Goal: Task Accomplishment & Management: Manage account settings

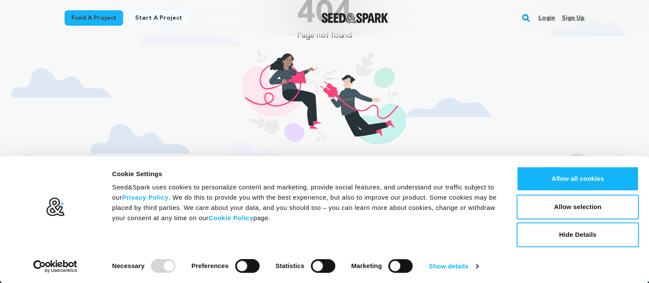
scroll to position [45, 0]
click at [585, 236] on button "Hide Details" at bounding box center [577, 234] width 122 height 25
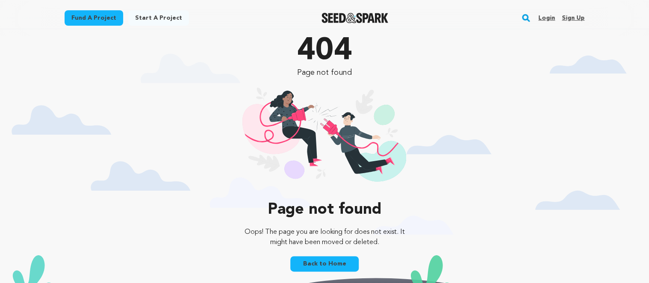
scroll to position [0, 0]
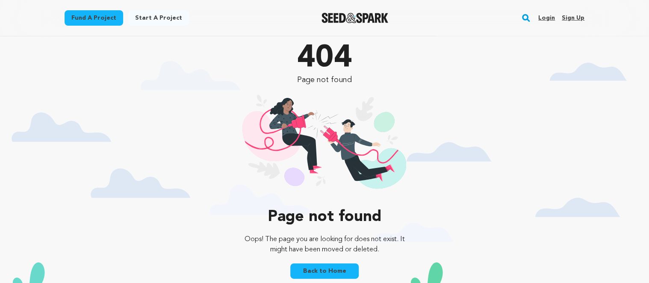
click at [549, 20] on link "Login" at bounding box center [546, 18] width 17 height 14
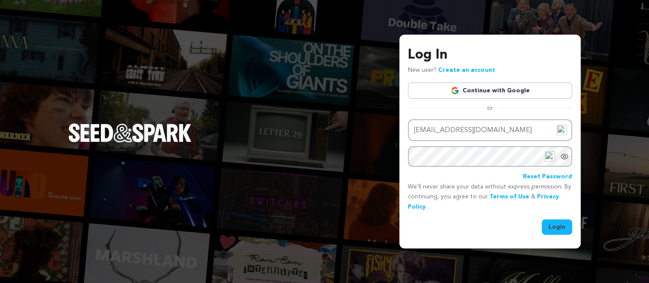
click at [557, 227] on button "Login" at bounding box center [557, 226] width 30 height 15
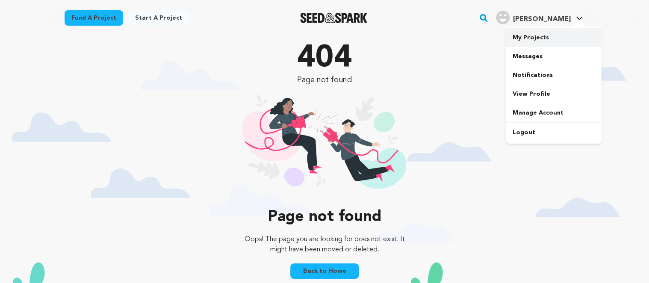
click at [547, 42] on link "My Projects" at bounding box center [554, 37] width 96 height 19
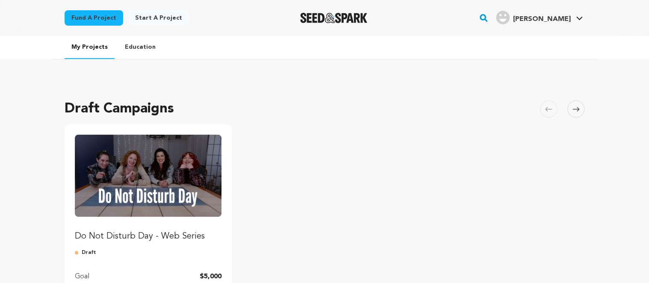
click at [159, 164] on img "Fund Do Not Disturb Day - Web Series" at bounding box center [148, 176] width 147 height 82
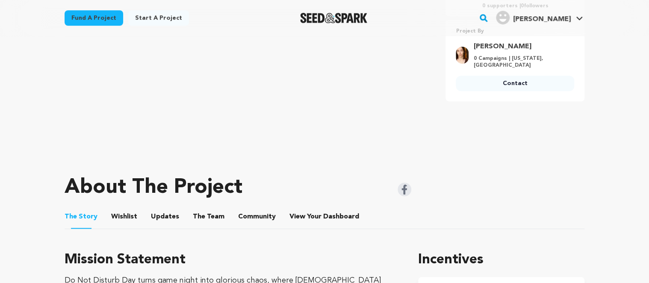
scroll to position [90, 0]
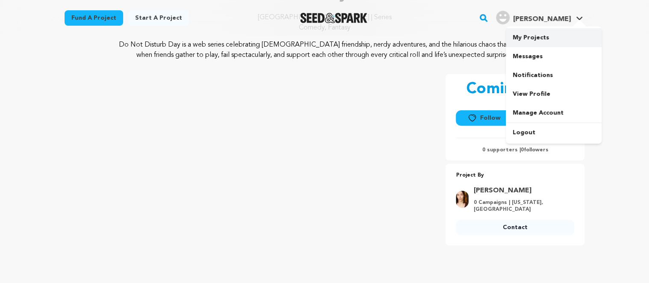
click at [545, 35] on link "My Projects" at bounding box center [554, 37] width 96 height 19
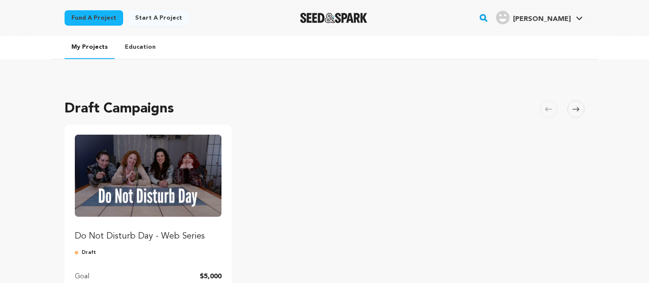
scroll to position [180, 0]
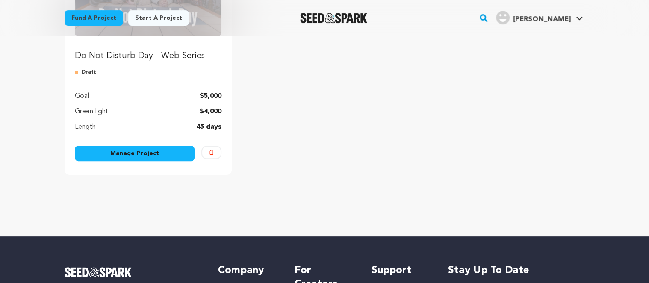
click at [163, 163] on div "Manage Project" at bounding box center [135, 155] width 120 height 19
click at [160, 153] on link "Manage Project" at bounding box center [135, 153] width 120 height 15
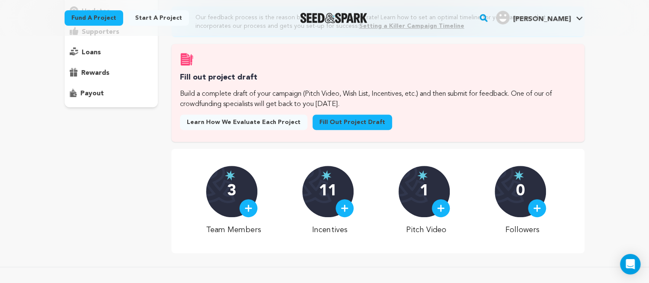
scroll to position [226, 0]
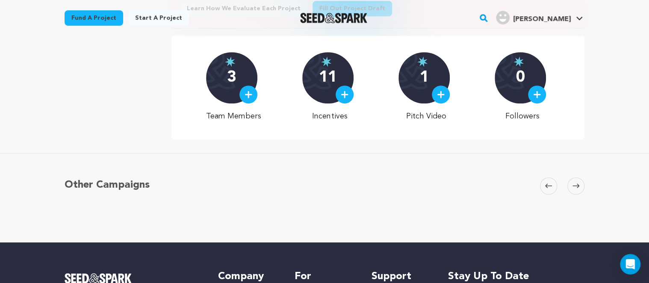
click at [336, 93] on div "11" at bounding box center [327, 77] width 51 height 51
click at [346, 93] on img at bounding box center [345, 95] width 8 height 8
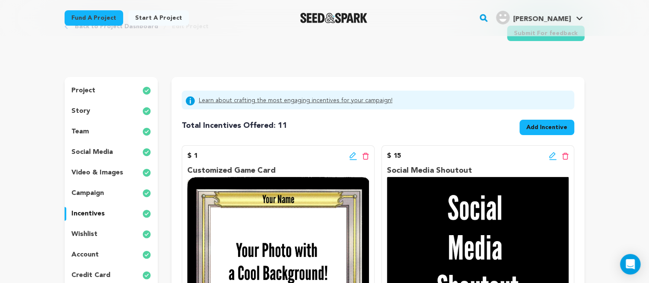
scroll to position [126, 0]
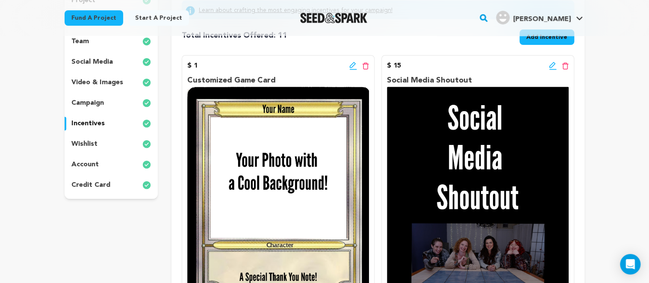
click at [365, 66] on icon at bounding box center [365, 65] width 7 height 7
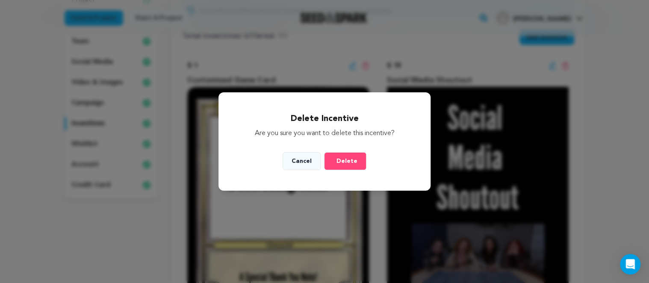
click at [341, 160] on span "Delete" at bounding box center [346, 161] width 21 height 9
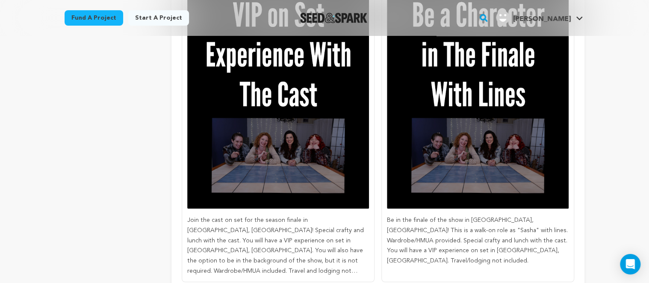
scroll to position [1489, 0]
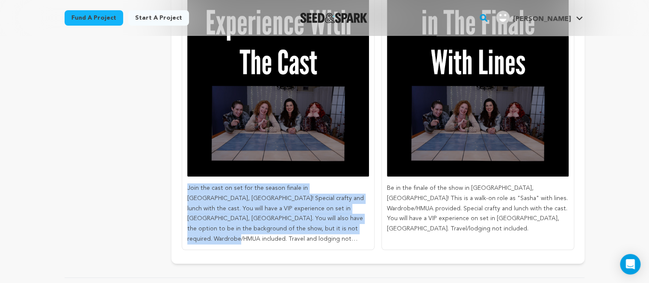
drag, startPoint x: 318, startPoint y: 220, endPoint x: 188, endPoint y: 178, distance: 136.6
click at [188, 183] on p "Join the cast on set for the season finale in Seattle, WA! Special crafty and l…" at bounding box center [278, 213] width 182 height 61
copy p "Join the cast on set for the season finale in Seattle, WA! Special crafty and l…"
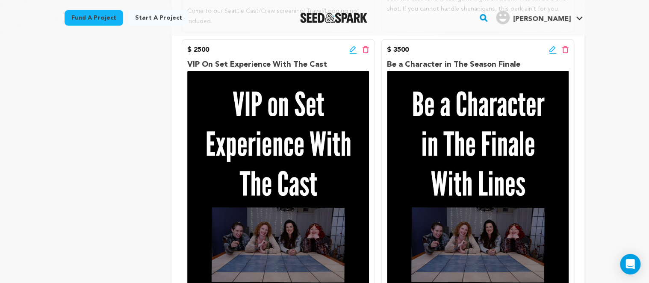
scroll to position [1354, 0]
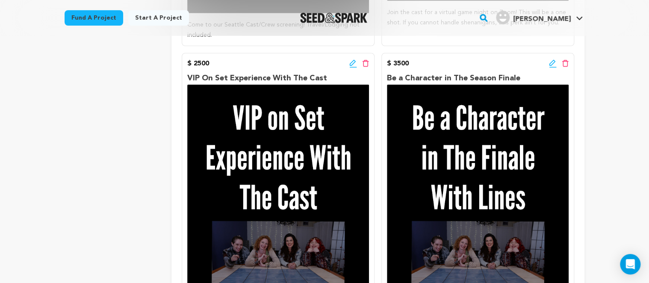
click at [351, 56] on div "$ 2500 Edit incentive button Delete incentive button VIP On Set Experience With…" at bounding box center [278, 219] width 193 height 332
click at [351, 59] on icon at bounding box center [353, 63] width 8 height 9
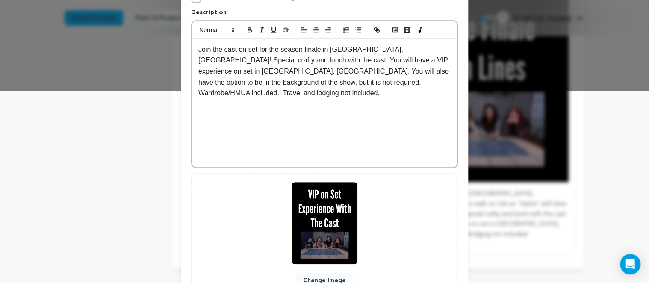
scroll to position [197, 0]
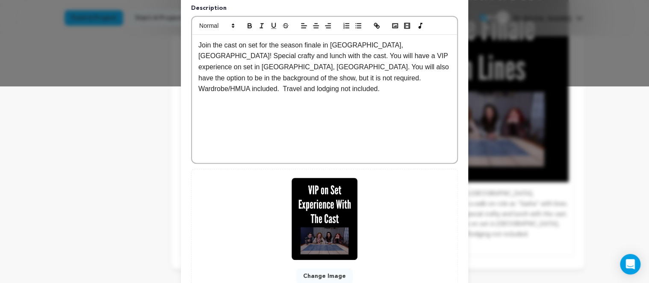
click at [365, 80] on p "Join the cast on set for the season finale in Seattle, WA! Special crafty and l…" at bounding box center [324, 67] width 252 height 55
drag, startPoint x: 365, startPoint y: 80, endPoint x: 251, endPoint y: 76, distance: 113.8
click at [251, 76] on p "Join the cast on set for the season finale in Seattle, WA! Special crafty and l…" at bounding box center [324, 67] width 252 height 55
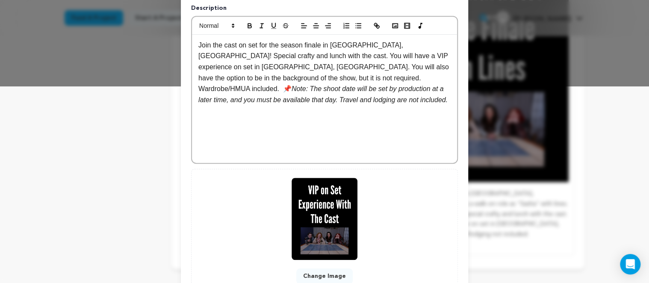
scroll to position [0, 0]
click at [268, 85] on em "Note: The shoot date will be set by production at a later time, and you must be…" at bounding box center [322, 94] width 249 height 18
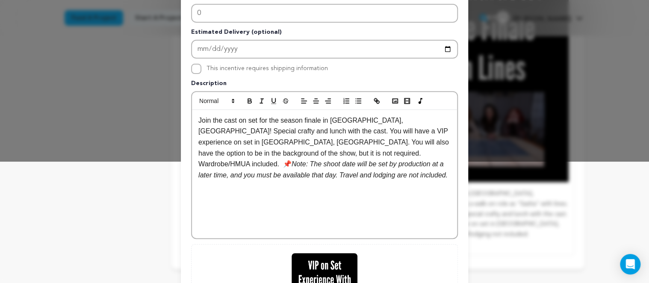
scroll to position [98, 0]
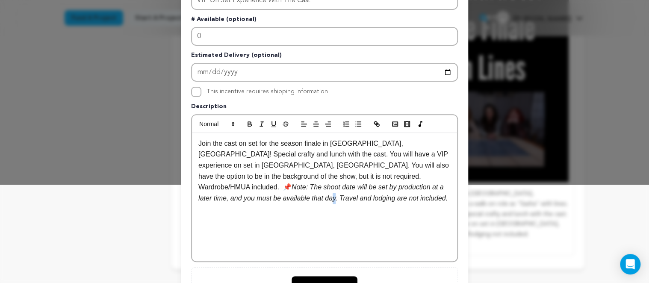
click at [300, 189] on em "Note: The shoot date will be set by production at a later time, and you must be…" at bounding box center [322, 192] width 249 height 18
click at [279, 193] on div "Join the cast on set for the season finale in Seattle, WA! Special crafty and l…" at bounding box center [324, 197] width 265 height 128
drag, startPoint x: 302, startPoint y: 189, endPoint x: 213, endPoint y: 191, distance: 89.0
click at [213, 191] on div "Join the cast on set for the season finale in Seattle, WA! Special crafty and l…" at bounding box center [324, 197] width 265 height 128
click at [220, 203] on div "Join the cast on set for the season finale in Seattle, WA! Special crafty and l…" at bounding box center [324, 197] width 265 height 128
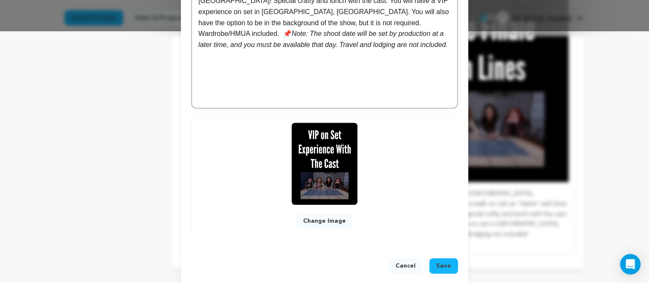
scroll to position [261, 0]
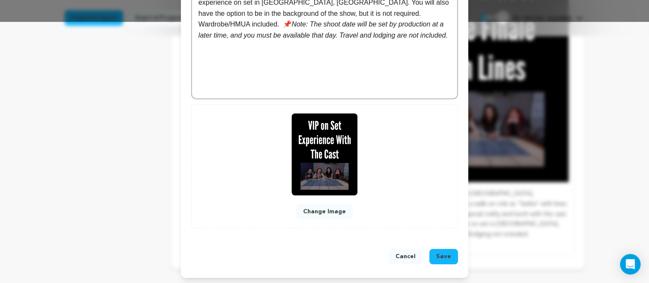
click at [449, 255] on span "Save" at bounding box center [443, 256] width 15 height 9
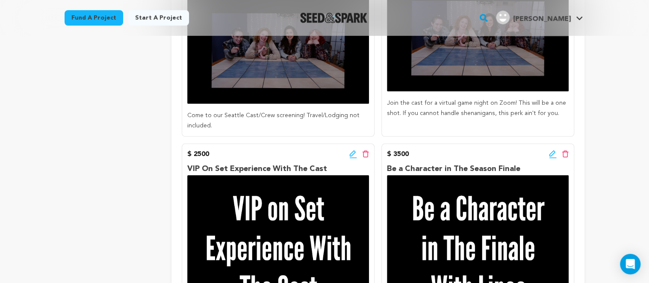
scroll to position [1259, 0]
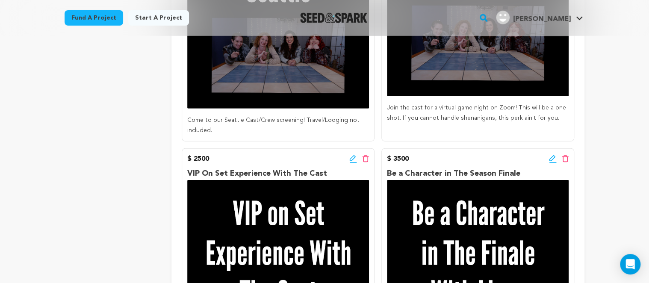
click at [551, 155] on icon at bounding box center [553, 159] width 8 height 9
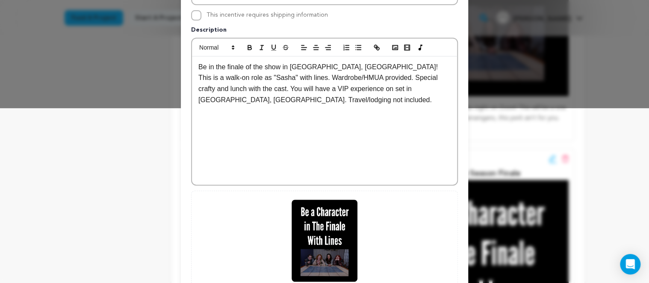
scroll to position [197, 0]
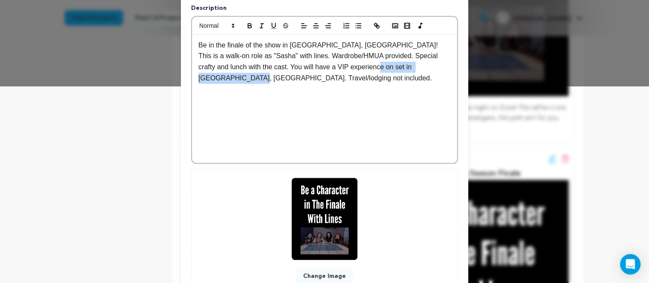
drag, startPoint x: 427, startPoint y: 68, endPoint x: 331, endPoint y: 68, distance: 95.8
click at [331, 68] on p "Be in the finale of the show in Seattle, WA! This is a walk-on role as "Sasha" …" at bounding box center [324, 62] width 252 height 44
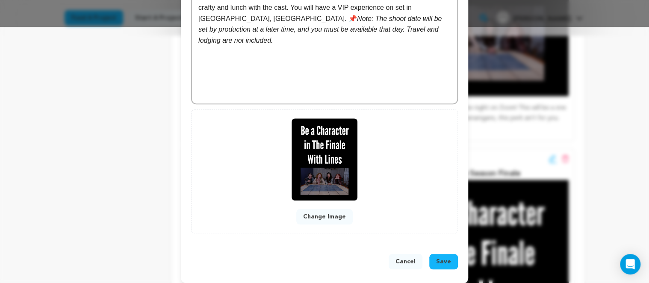
scroll to position [261, 0]
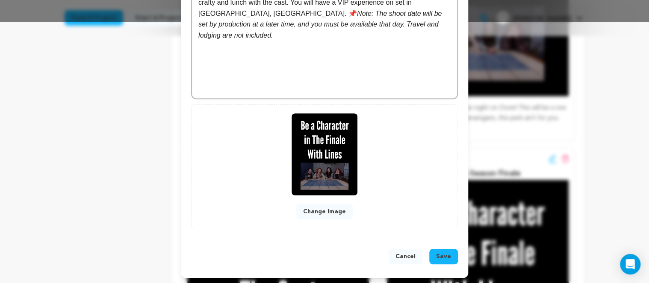
click at [447, 253] on span "Save" at bounding box center [443, 256] width 15 height 9
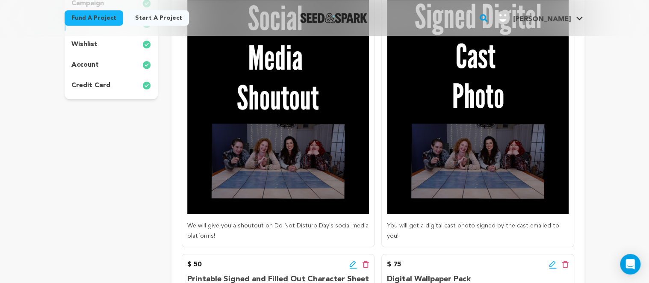
scroll to position [0, 0]
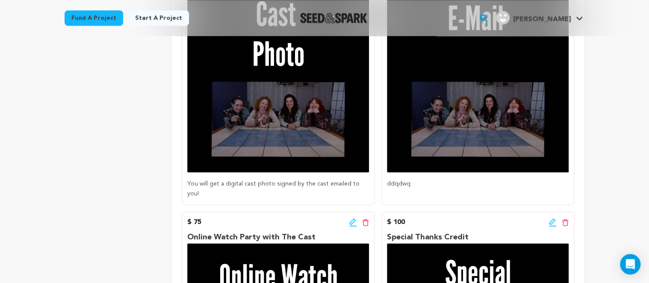
scroll to position [406, 0]
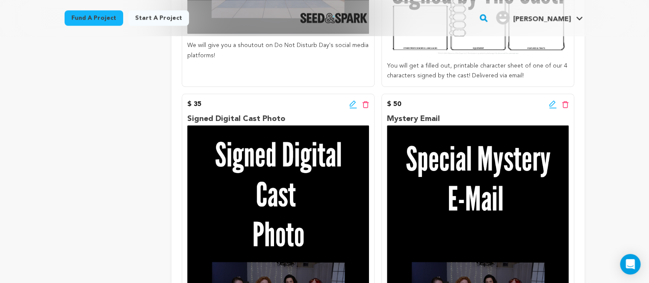
click at [553, 105] on icon at bounding box center [553, 104] width 8 height 9
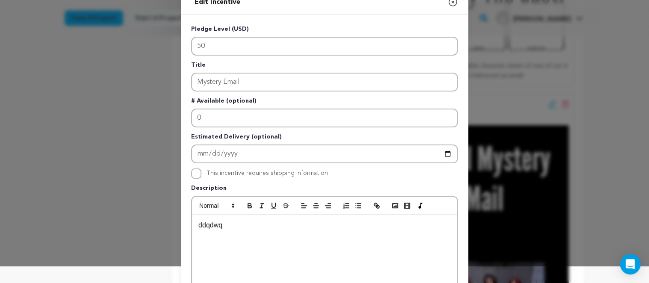
scroll to position [49, 0]
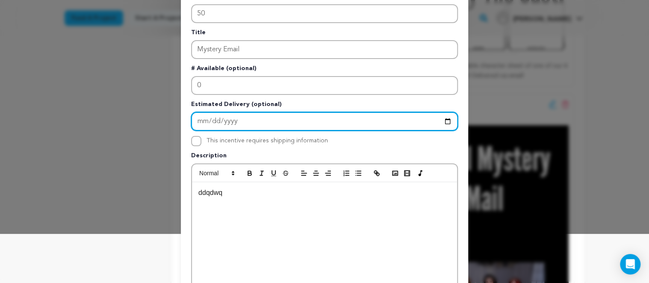
click at [275, 118] on input "Enter Estimated Delivery" at bounding box center [324, 121] width 267 height 19
click at [199, 122] on input "Enter Estimated Delivery" at bounding box center [324, 121] width 267 height 19
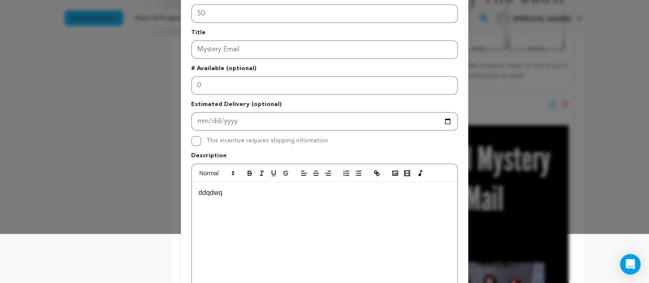
click at [251, 190] on p "ddqdwq" at bounding box center [324, 192] width 252 height 11
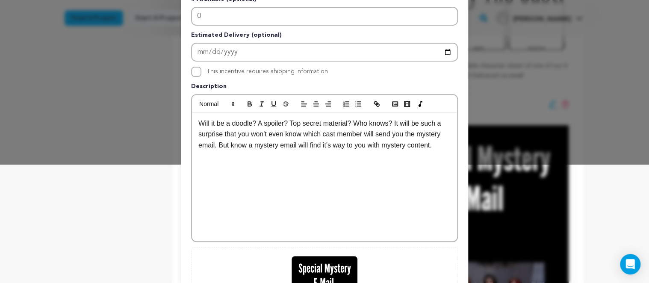
scroll to position [246, 0]
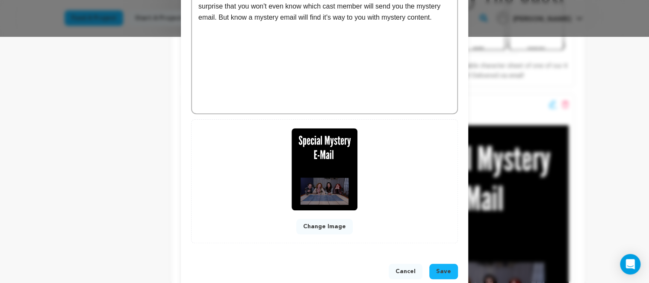
click at [449, 270] on span "Save" at bounding box center [443, 271] width 15 height 9
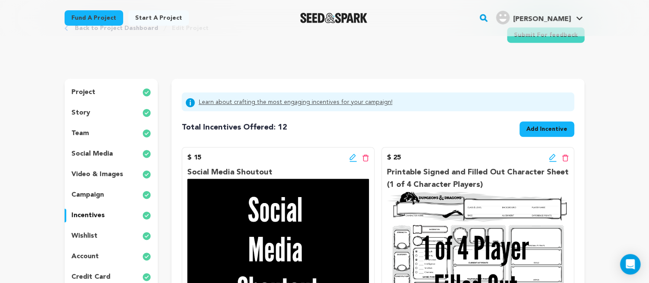
scroll to position [90, 0]
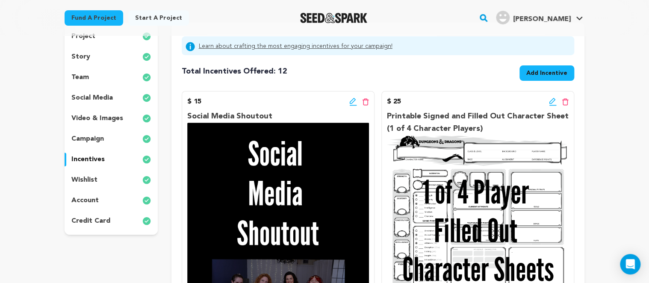
drag, startPoint x: 290, startPoint y: 112, endPoint x: 190, endPoint y: 116, distance: 100.1
click at [190, 116] on p "Social Media Shoutout" at bounding box center [278, 116] width 182 height 12
click at [186, 115] on div "$ 15 Edit incentive button Delete incentive button Social Media Shoutout We wil…" at bounding box center [278, 247] width 193 height 312
click at [248, 117] on p "Social Media Shoutout" at bounding box center [278, 116] width 182 height 12
click at [266, 117] on p "Social Media Shoutout" at bounding box center [278, 116] width 182 height 12
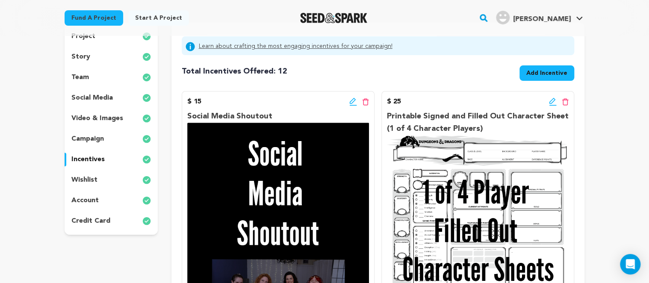
drag, startPoint x: 269, startPoint y: 117, endPoint x: 186, endPoint y: 115, distance: 83.0
click at [186, 115] on div "$ 15 Edit incentive button Delete incentive button Social Media Shoutout We wil…" at bounding box center [278, 247] width 193 height 312
copy p "Social Media Shoutout"
drag, startPoint x: 491, startPoint y: 126, endPoint x: 388, endPoint y: 115, distance: 103.1
click at [388, 115] on p "Printable Signed and Filled Out Character Sheet (1 of 4 Character Players)" at bounding box center [478, 122] width 182 height 25
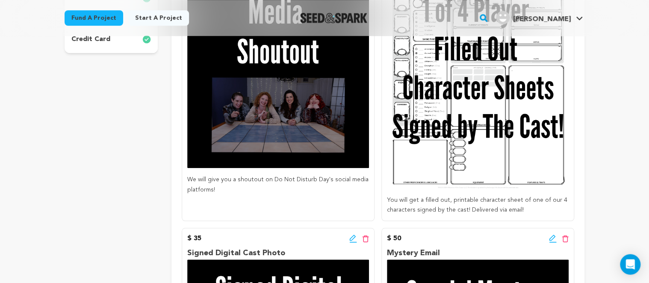
scroll to position [451, 0]
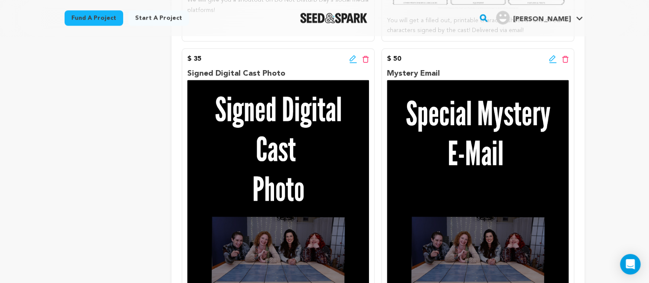
drag, startPoint x: 286, startPoint y: 74, endPoint x: 187, endPoint y: 68, distance: 99.0
click at [187, 68] on div "$ 35 Edit incentive button Delete incentive button Signed Digital Cast Photo Yo…" at bounding box center [278, 204] width 193 height 312
copy p "Signed Digital Cast Photo"
click at [245, 62] on div "$ 35 Edit incentive button Delete incentive button" at bounding box center [278, 59] width 182 height 10
drag, startPoint x: 280, startPoint y: 74, endPoint x: 240, endPoint y: 73, distance: 40.6
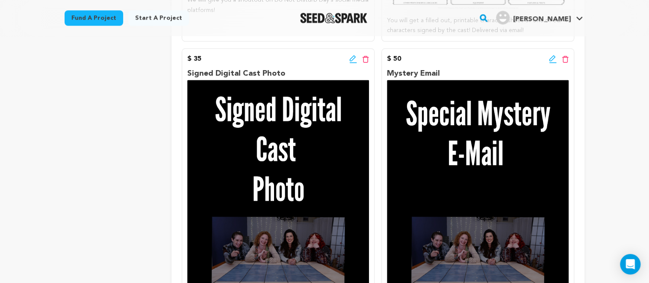
click at [278, 73] on p "Signed Digital Cast Photo" at bounding box center [278, 74] width 182 height 12
drag, startPoint x: 240, startPoint y: 73, endPoint x: 198, endPoint y: 73, distance: 42.3
click at [206, 73] on p "Signed Digital Cast Photo" at bounding box center [278, 74] width 182 height 12
click at [266, 62] on div "$ 35 Edit incentive button Delete incentive button" at bounding box center [278, 59] width 182 height 10
click at [276, 70] on p "Signed Digital Cast Photo" at bounding box center [278, 74] width 182 height 12
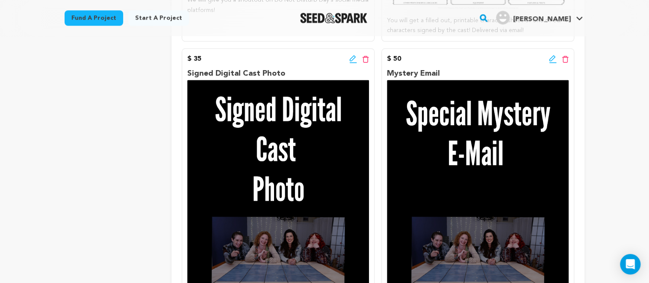
drag, startPoint x: 280, startPoint y: 73, endPoint x: 187, endPoint y: 75, distance: 93.2
click at [187, 74] on p "Signed Digital Cast Photo" at bounding box center [278, 74] width 182 height 12
copy p "Signed Digital Cast Photo"
click at [445, 74] on p "Mystery Email" at bounding box center [478, 74] width 182 height 12
drag, startPoint x: 441, startPoint y: 74, endPoint x: 399, endPoint y: 69, distance: 41.7
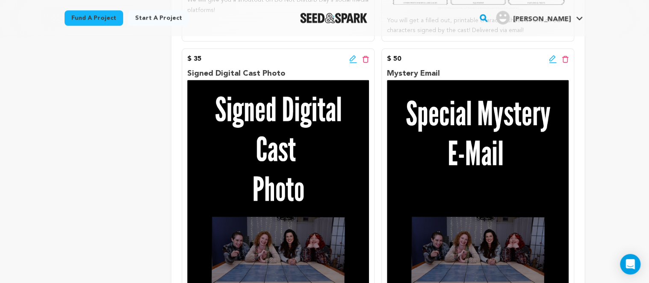
click at [399, 69] on p "Mystery Email" at bounding box center [478, 74] width 182 height 12
copy p "Mystery Email"
